Goal: Check status: Check status

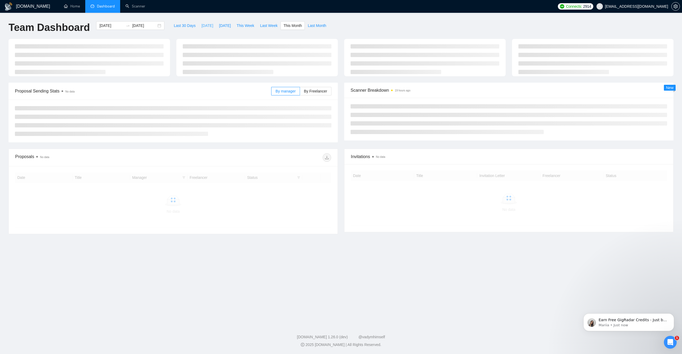
click at [204, 26] on span "[DATE]" at bounding box center [207, 26] width 12 height 6
type input "[DATE]"
